Goal: Information Seeking & Learning: Check status

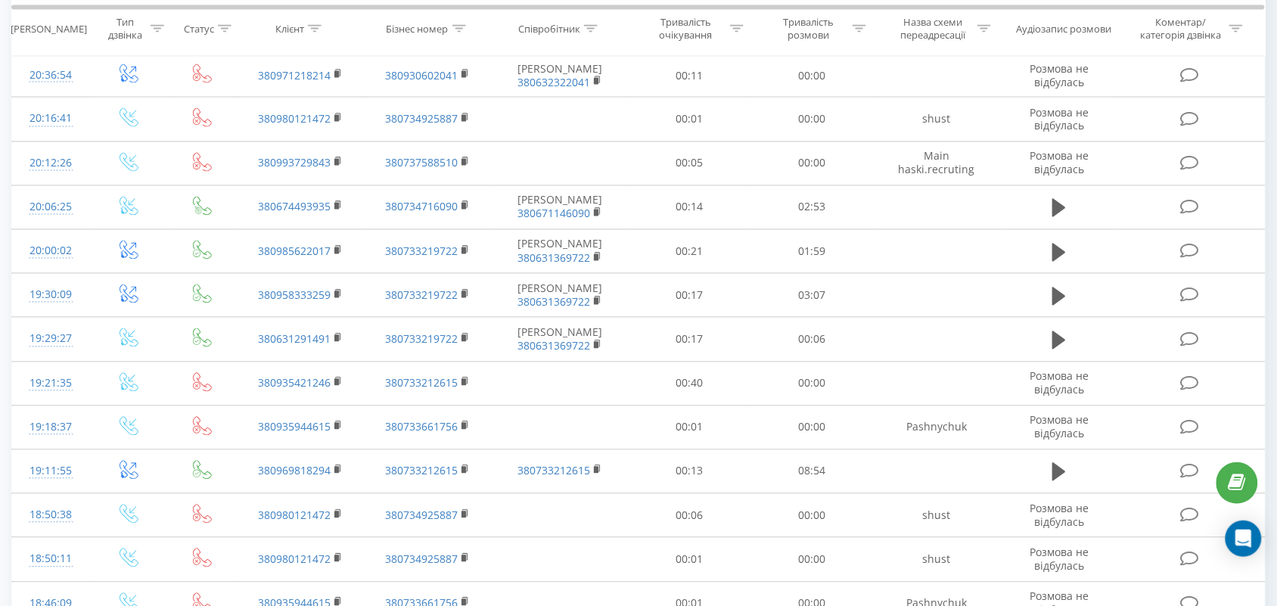
scroll to position [43, 0]
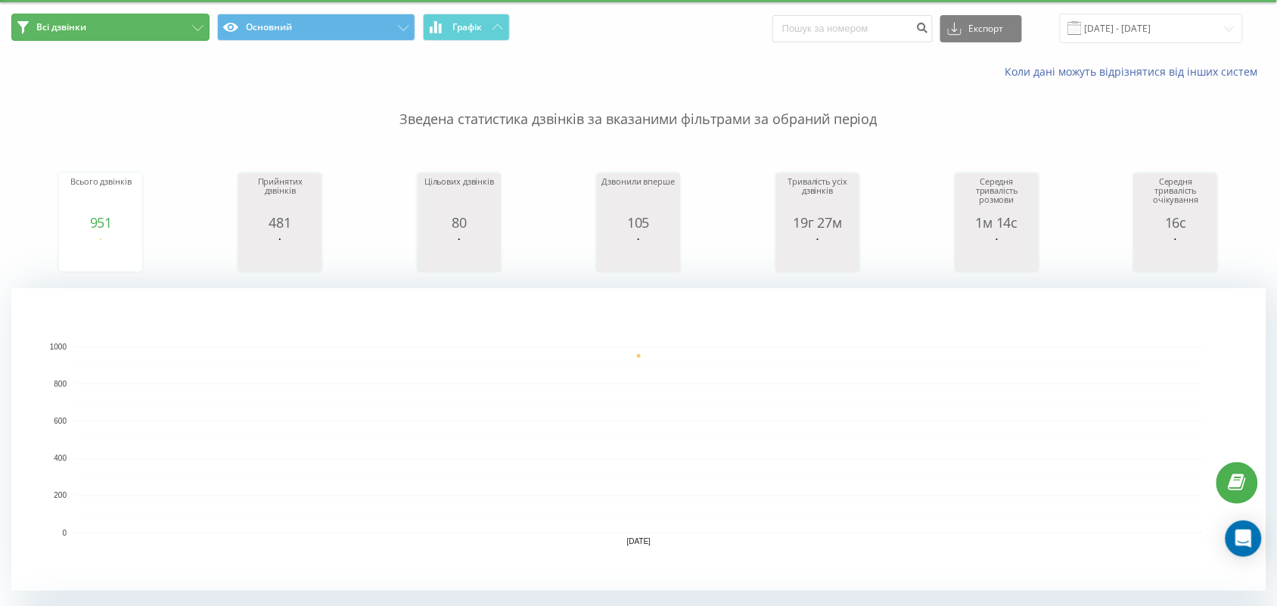
click at [186, 26] on button "Всі дзвінки" at bounding box center [110, 27] width 198 height 27
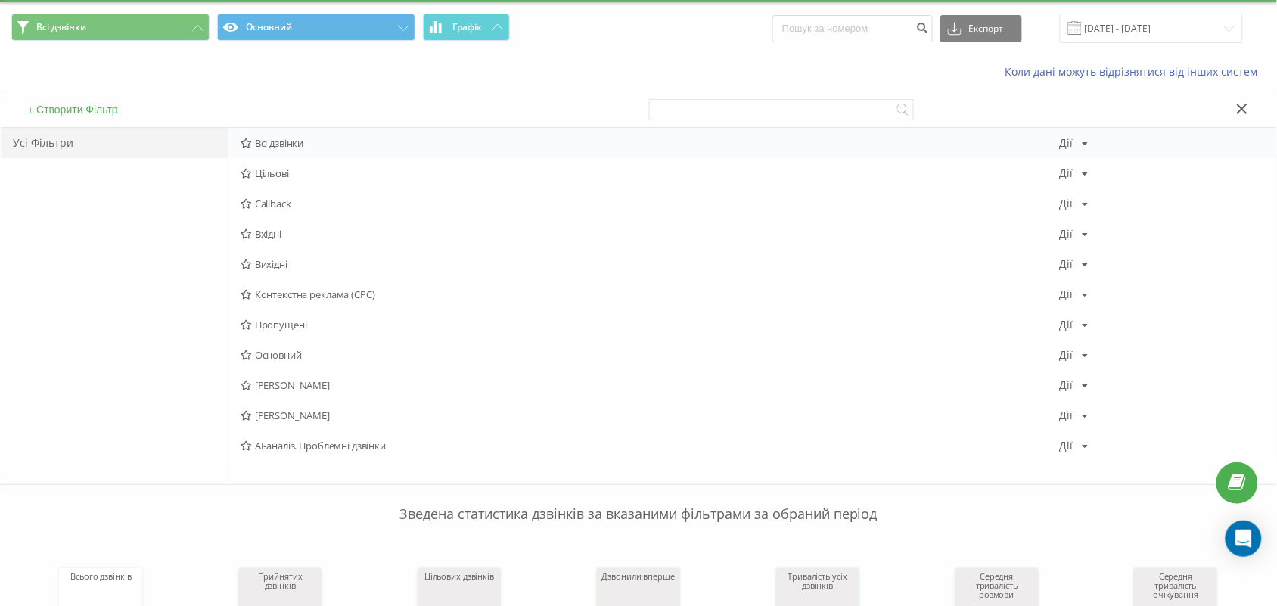
click at [269, 147] on span "Всі дзвінки" at bounding box center [650, 143] width 818 height 11
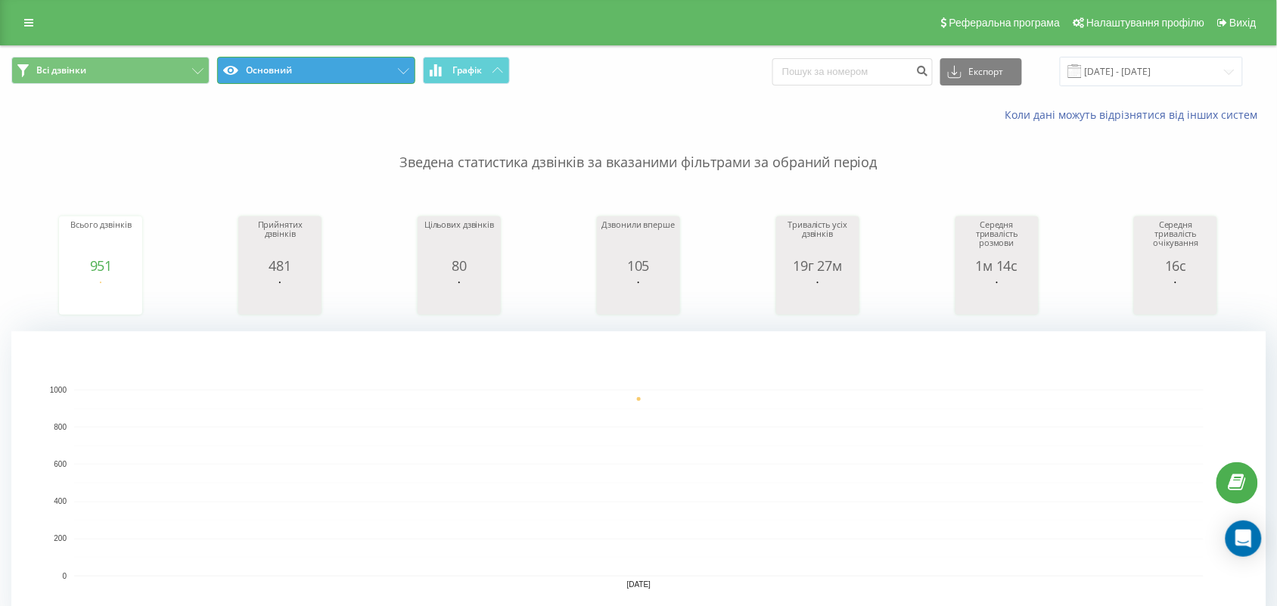
click at [337, 70] on button "Основний" at bounding box center [316, 70] width 198 height 27
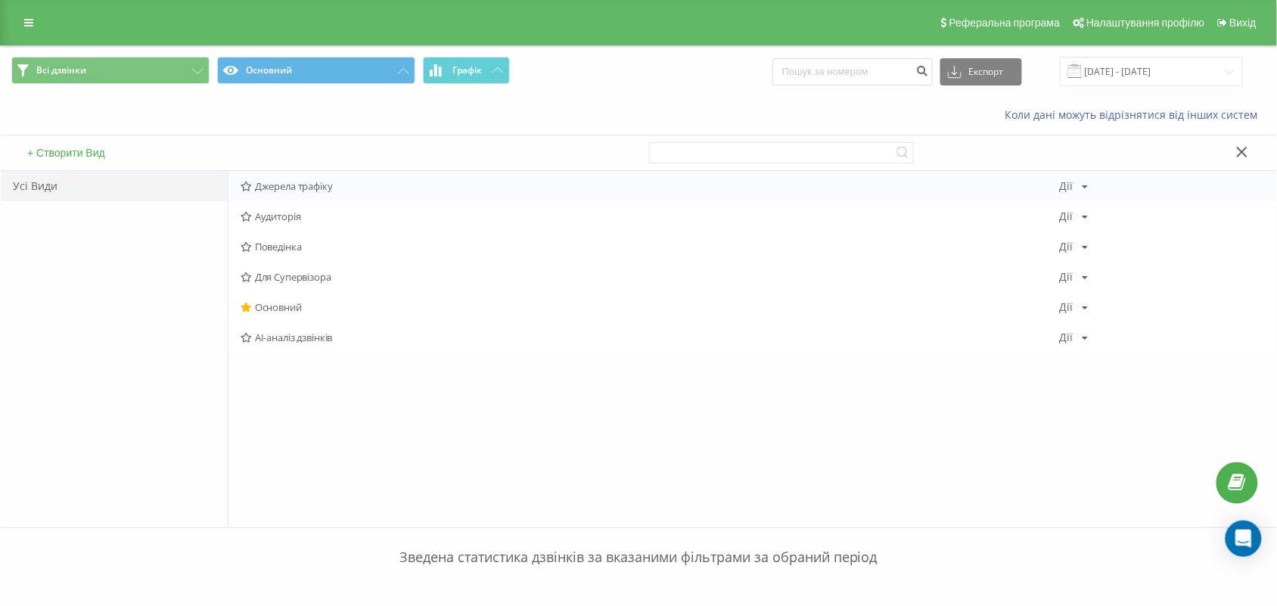
click at [291, 183] on span "Джерела трафіку" at bounding box center [650, 186] width 818 height 11
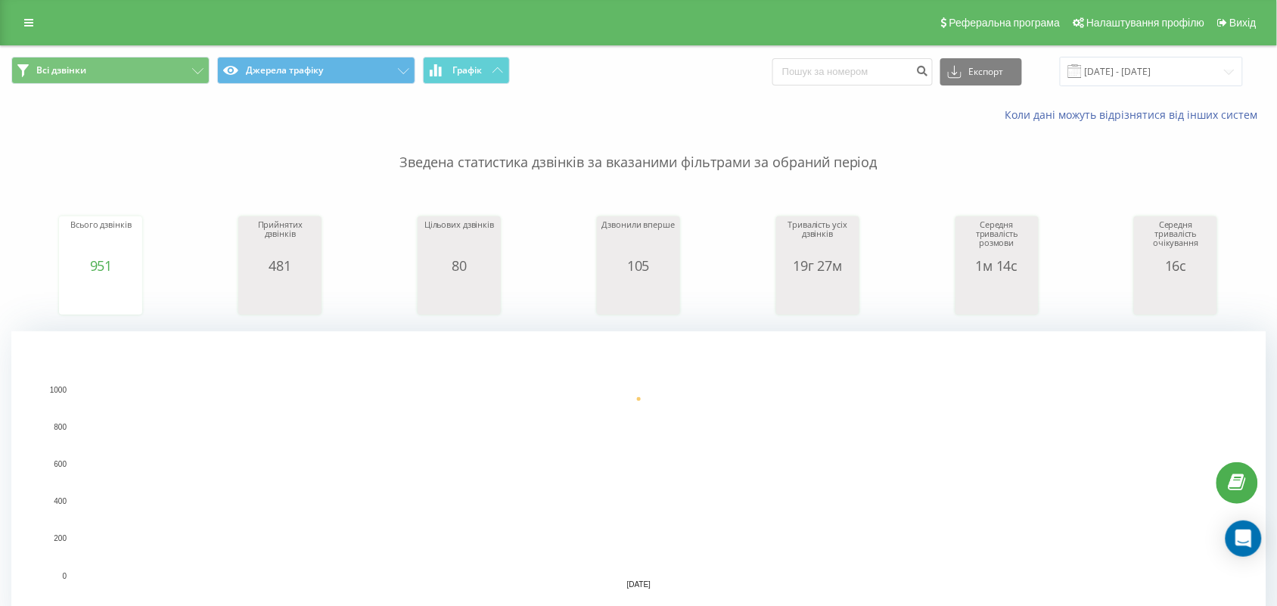
drag, startPoint x: 291, startPoint y: 183, endPoint x: 720, endPoint y: 83, distance: 440.3
click at [720, 83] on div "Всі дзвінки Джерела трафіку Графік Експорт .csv .xls .xlsx [DATE] - [DATE]" at bounding box center [638, 71] width 1254 height 29
click at [1107, 84] on input "[DATE] - [DATE]" at bounding box center [1151, 71] width 183 height 29
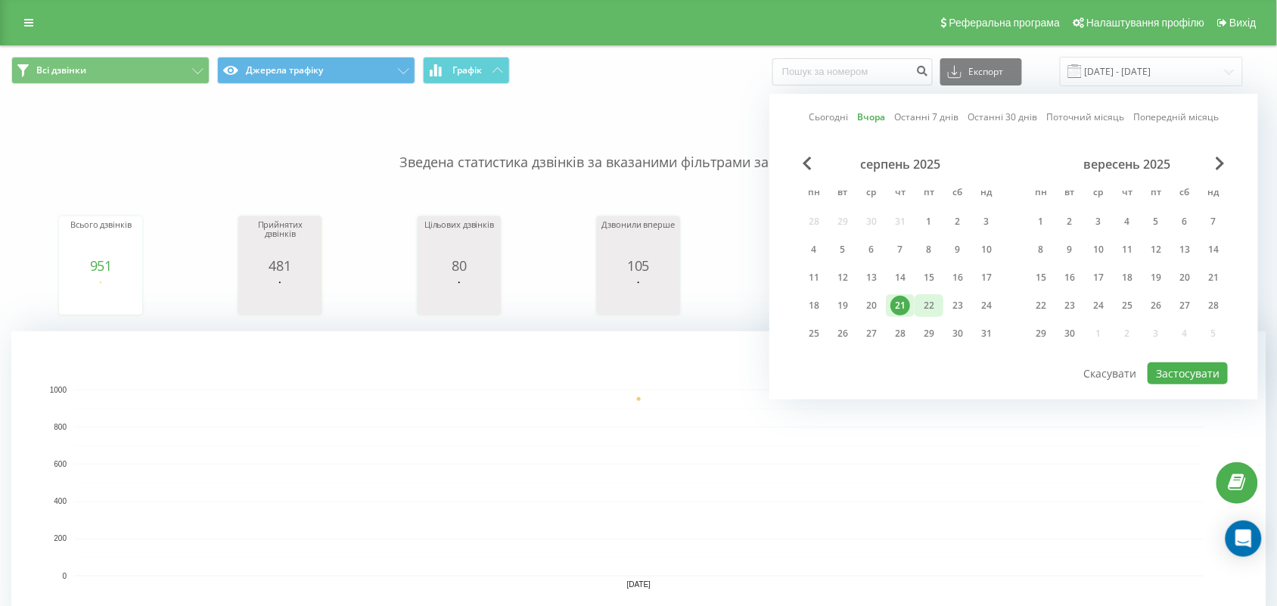
click at [931, 305] on div "22" at bounding box center [929, 306] width 20 height 20
click at [1178, 377] on button "Застосувати" at bounding box center [1187, 373] width 80 height 22
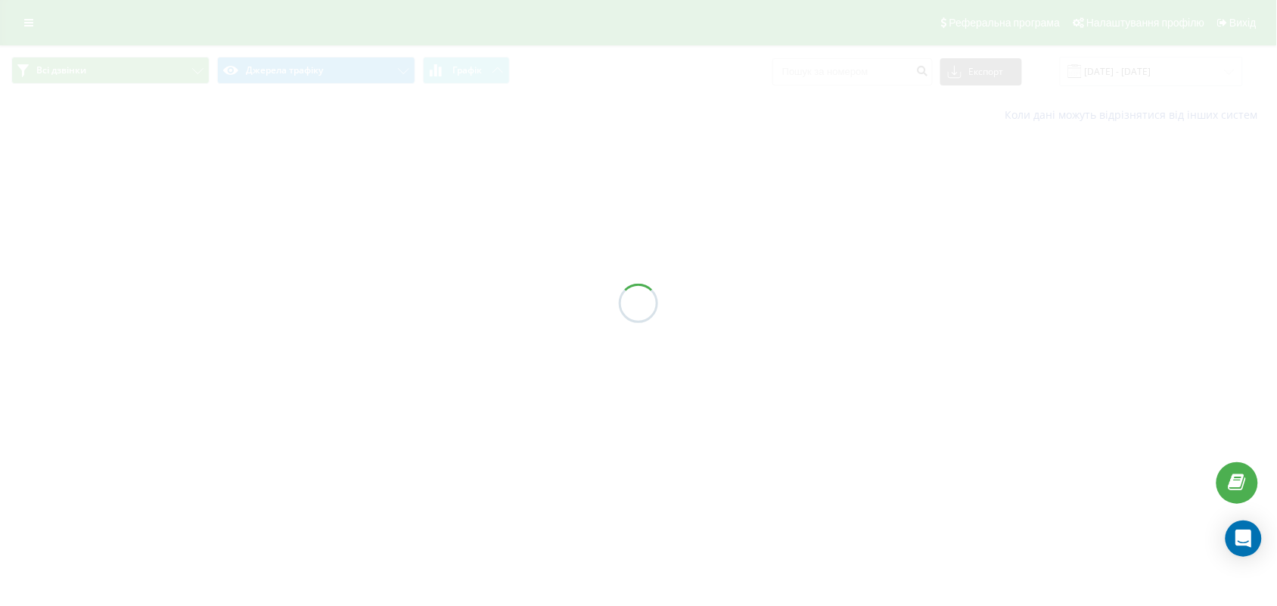
type input "[DATE] - [DATE]"
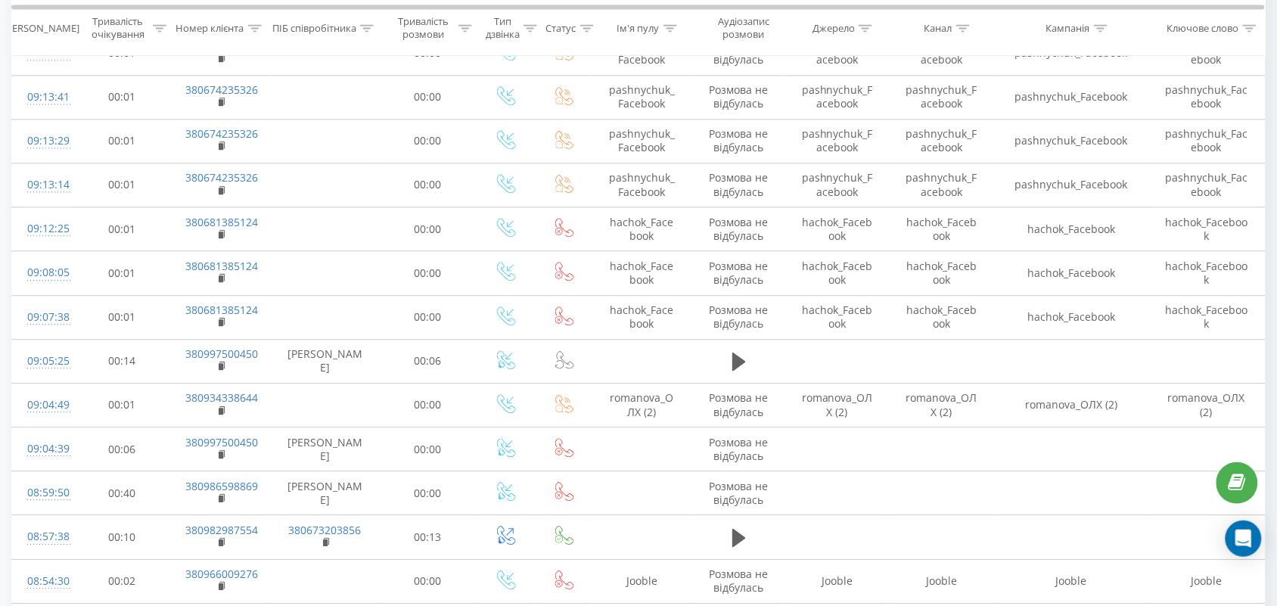
scroll to position [1004, 0]
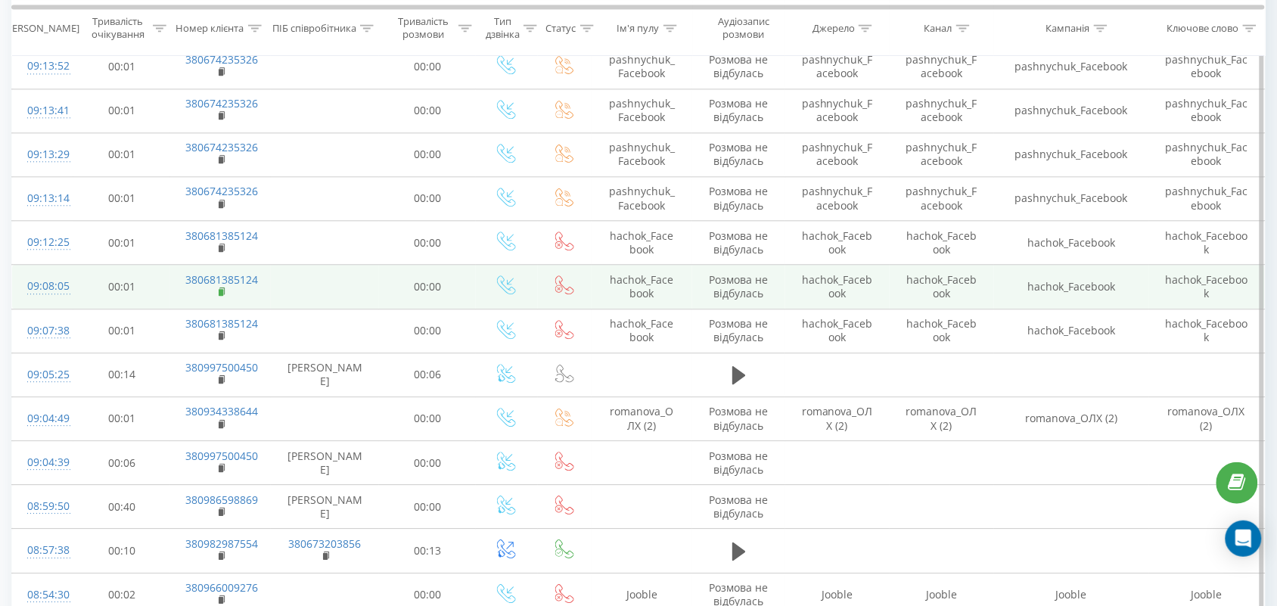
click at [219, 295] on icon at bounding box center [223, 292] width 8 height 11
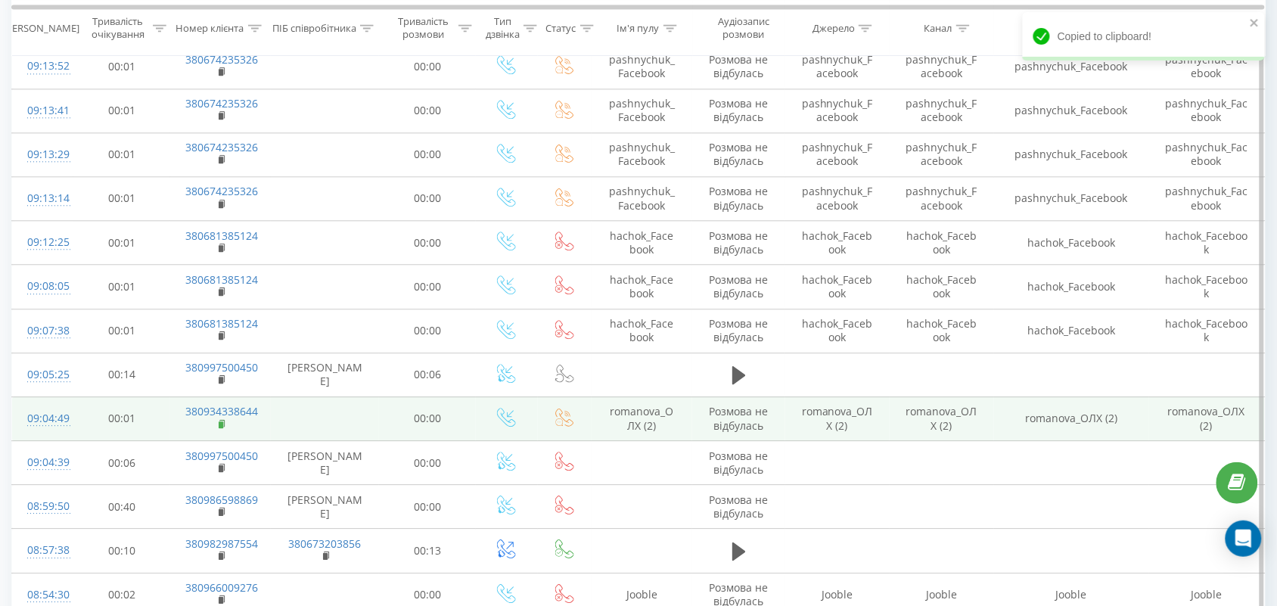
click at [221, 425] on rect at bounding box center [221, 424] width 5 height 7
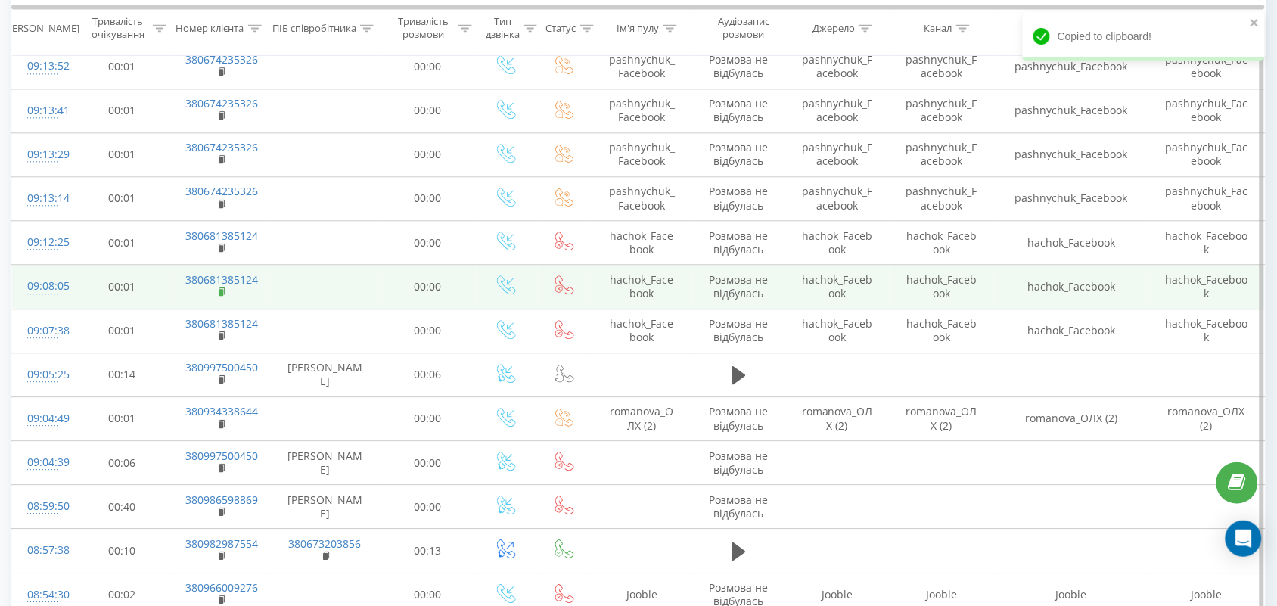
click at [220, 293] on rect at bounding box center [221, 292] width 5 height 7
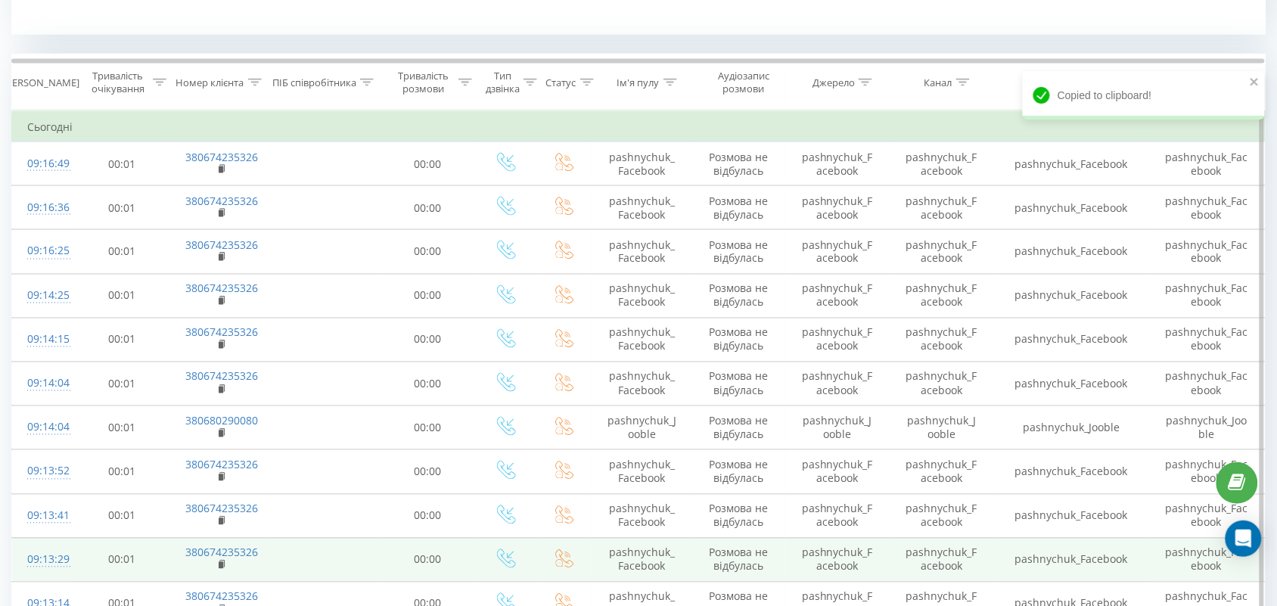
scroll to position [532, 0]
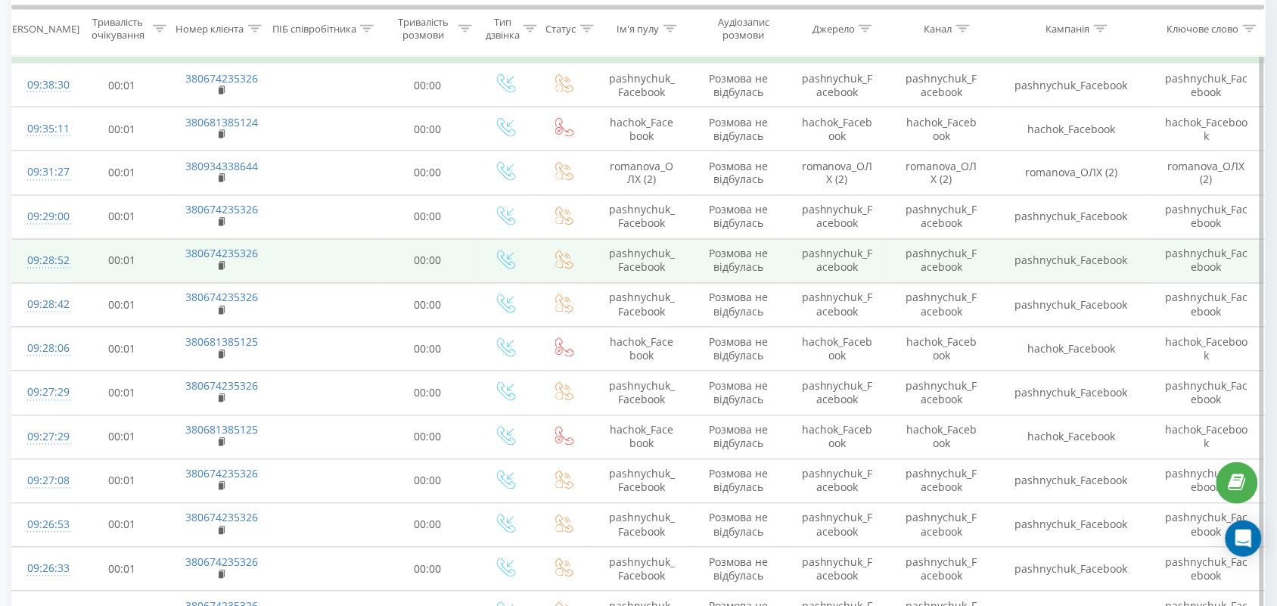
scroll to position [851, 0]
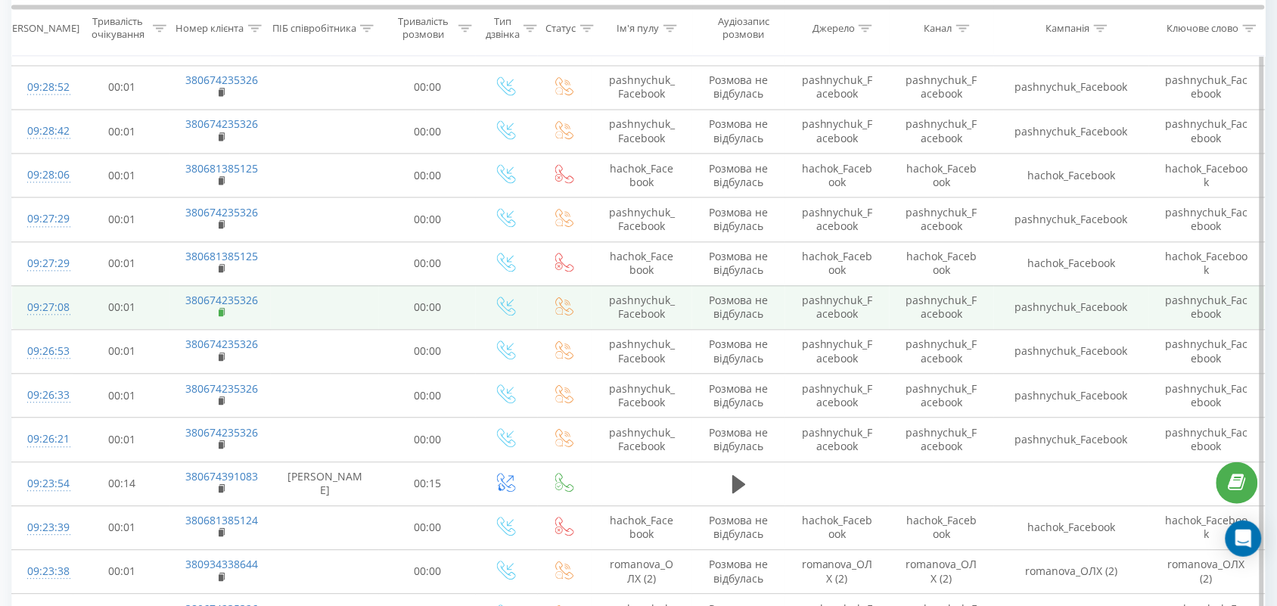
click at [219, 314] on rect at bounding box center [221, 313] width 5 height 7
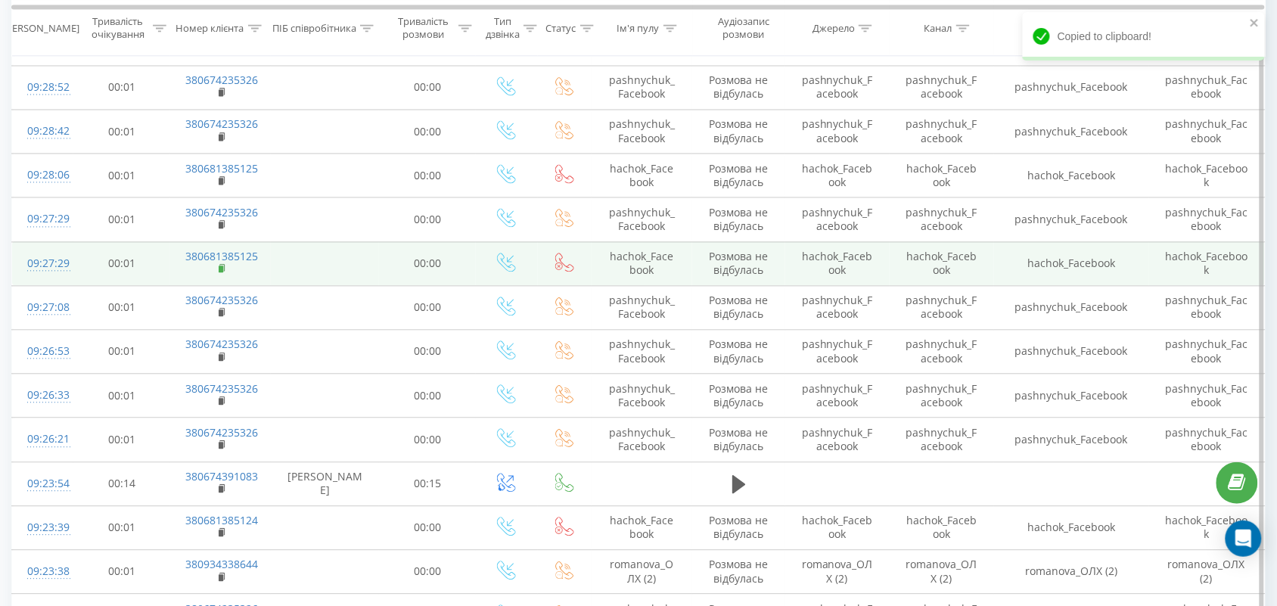
click at [220, 270] on rect at bounding box center [221, 269] width 5 height 7
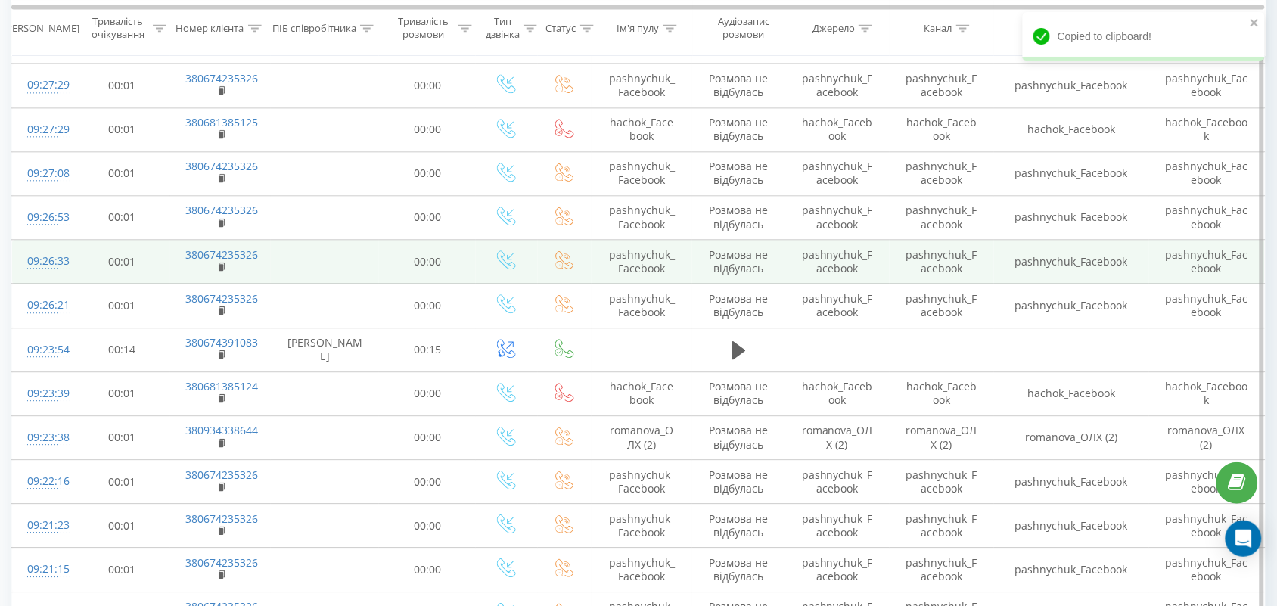
scroll to position [1135, 0]
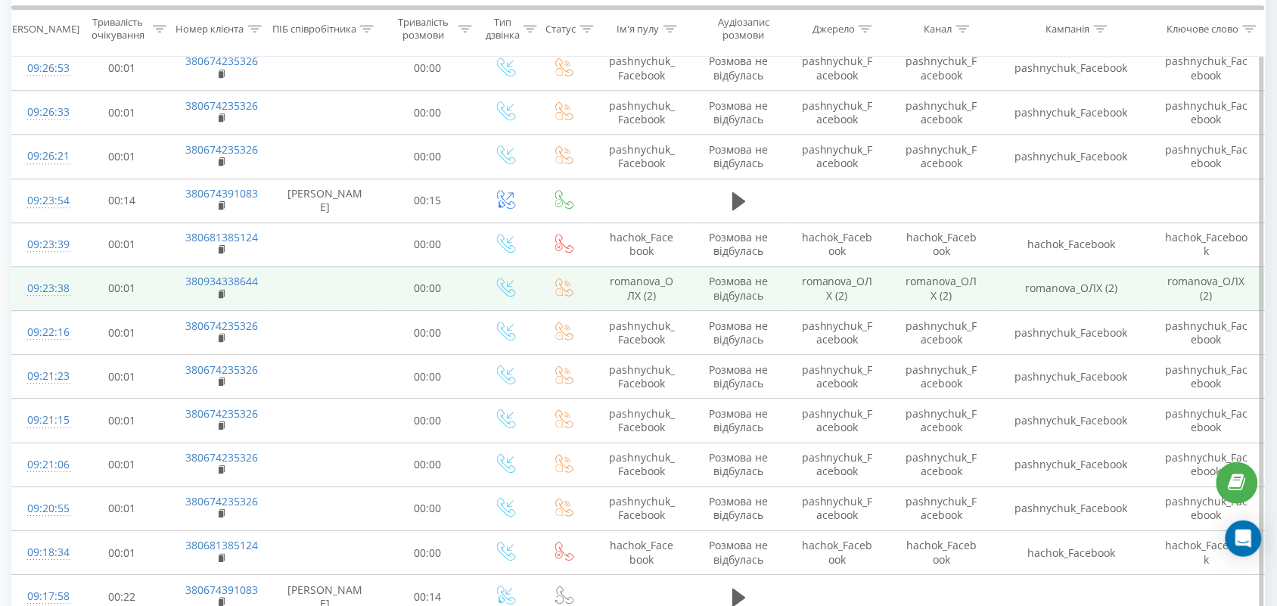
drag, startPoint x: 224, startPoint y: 297, endPoint x: 254, endPoint y: 269, distance: 40.7
click at [224, 296] on icon at bounding box center [221, 292] width 5 height 7
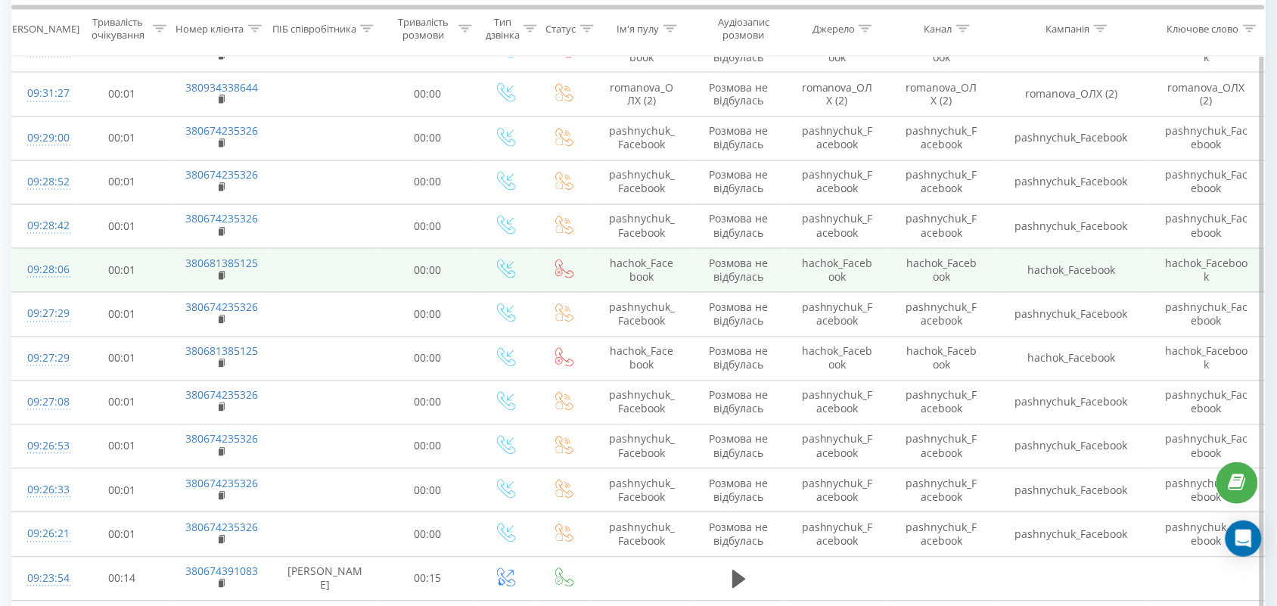
scroll to position [473, 0]
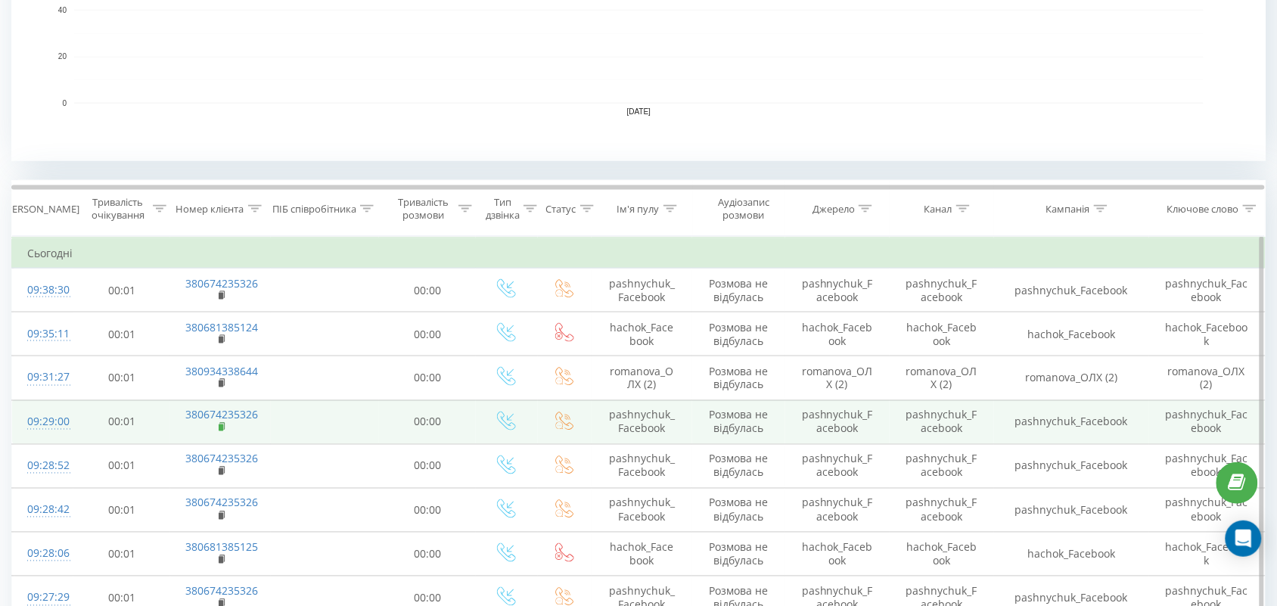
click at [221, 429] on rect at bounding box center [221, 427] width 5 height 7
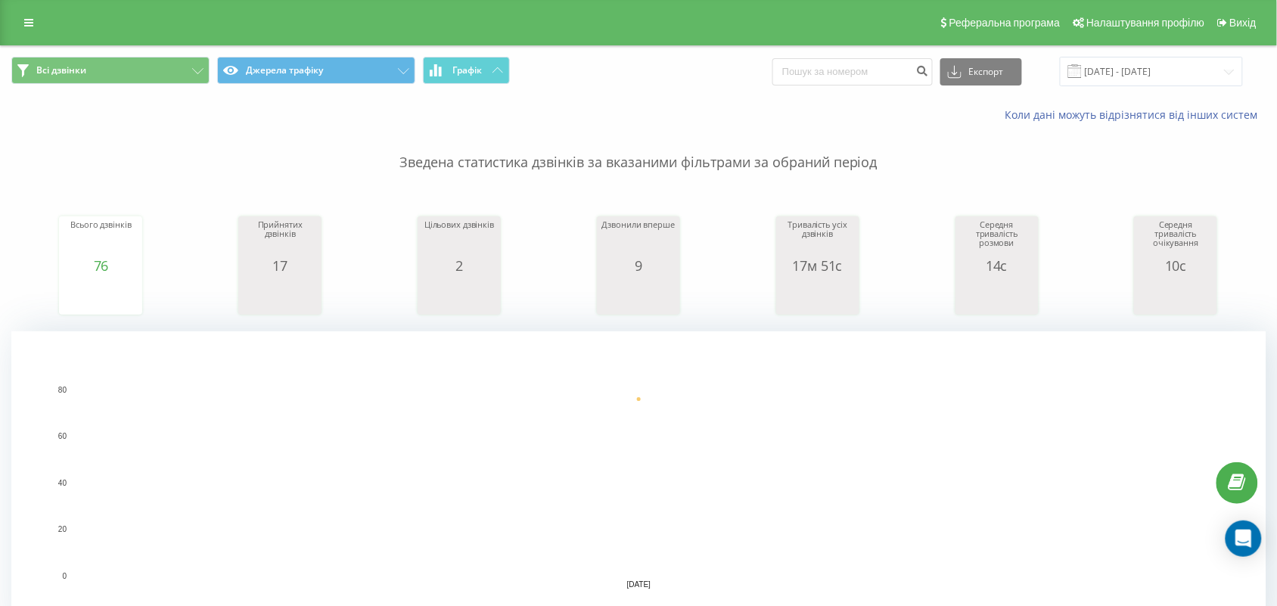
scroll to position [473, 0]
